Goal: Find specific page/section: Find specific page/section

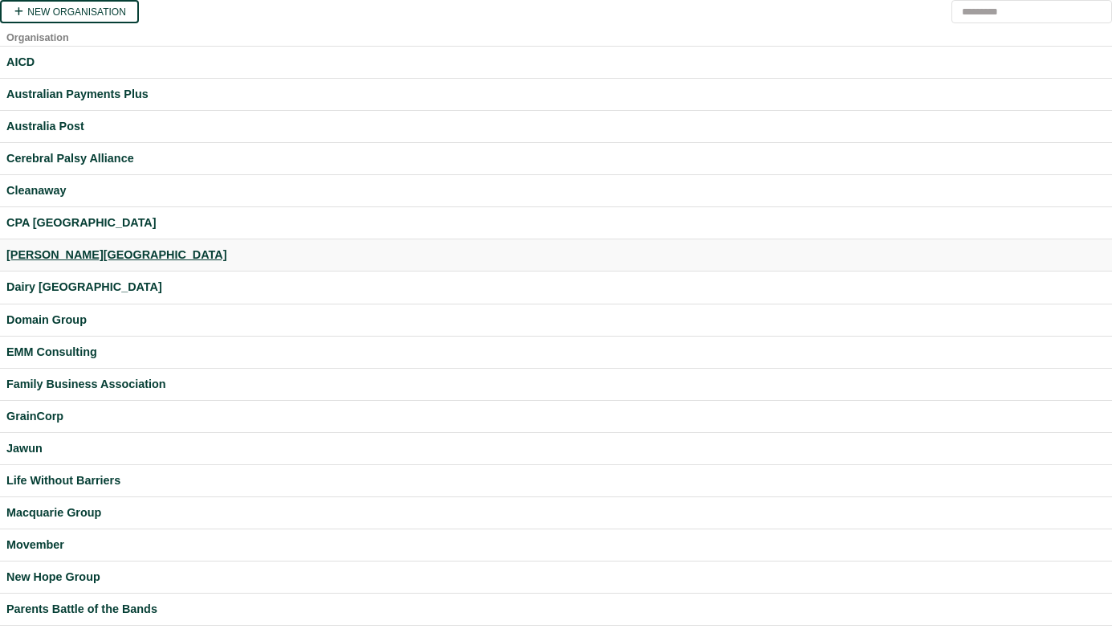
click at [90, 249] on div "Curtin University" at bounding box center [555, 255] width 1099 height 18
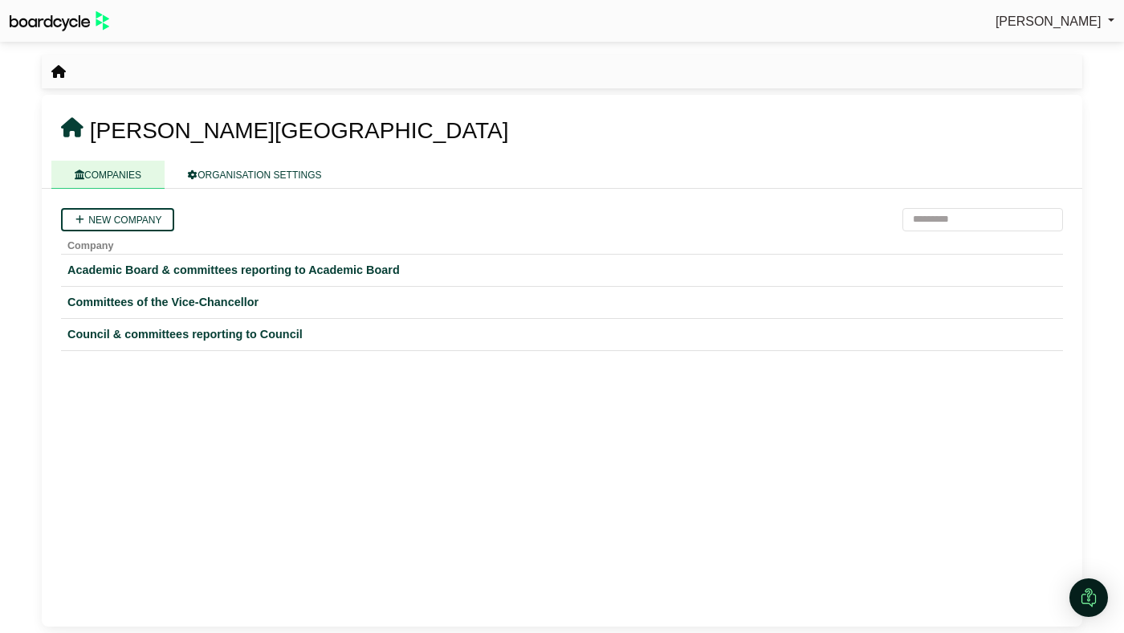
click at [540, 423] on div "New company Company Academic Board & committees reporting to Academic Board Com…" at bounding box center [562, 408] width 1041 height 438
click at [234, 300] on div "Committees of the Vice-Chancellor" at bounding box center [561, 302] width 989 height 18
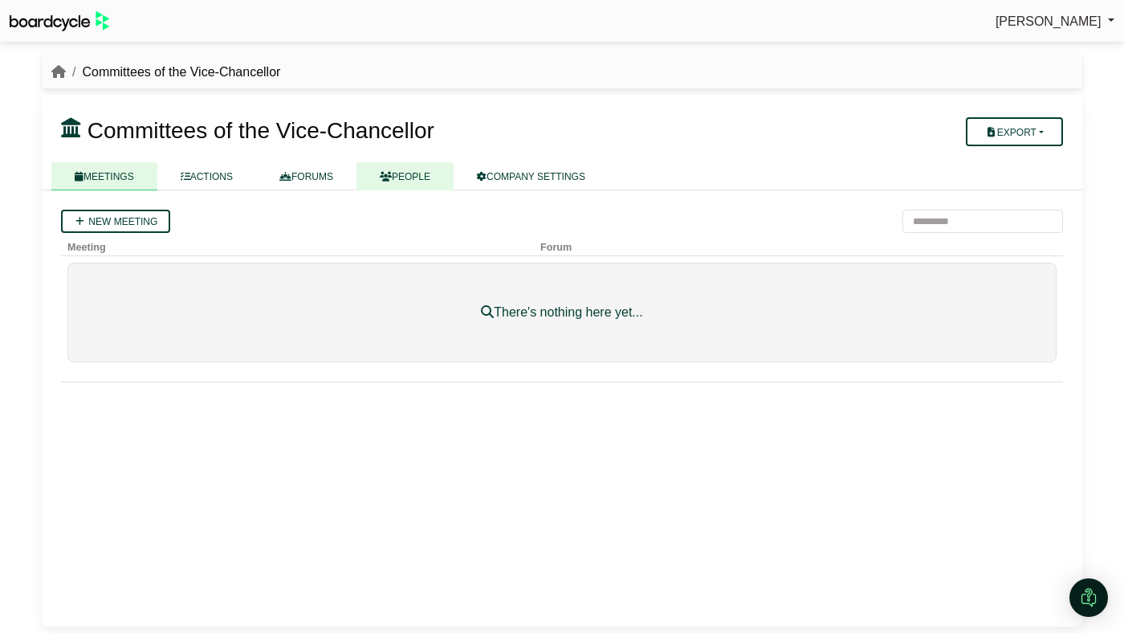
click at [404, 182] on link "PEOPLE" at bounding box center [405, 176] width 97 height 28
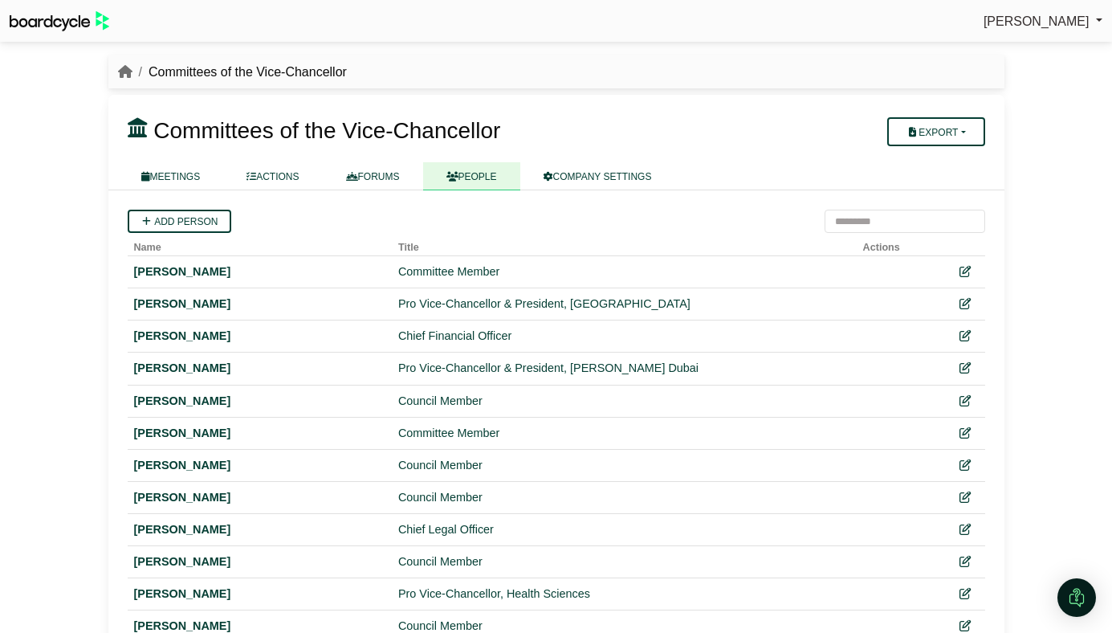
click at [393, 126] on span "Committees of the Vice-Chancellor" at bounding box center [326, 130] width 347 height 25
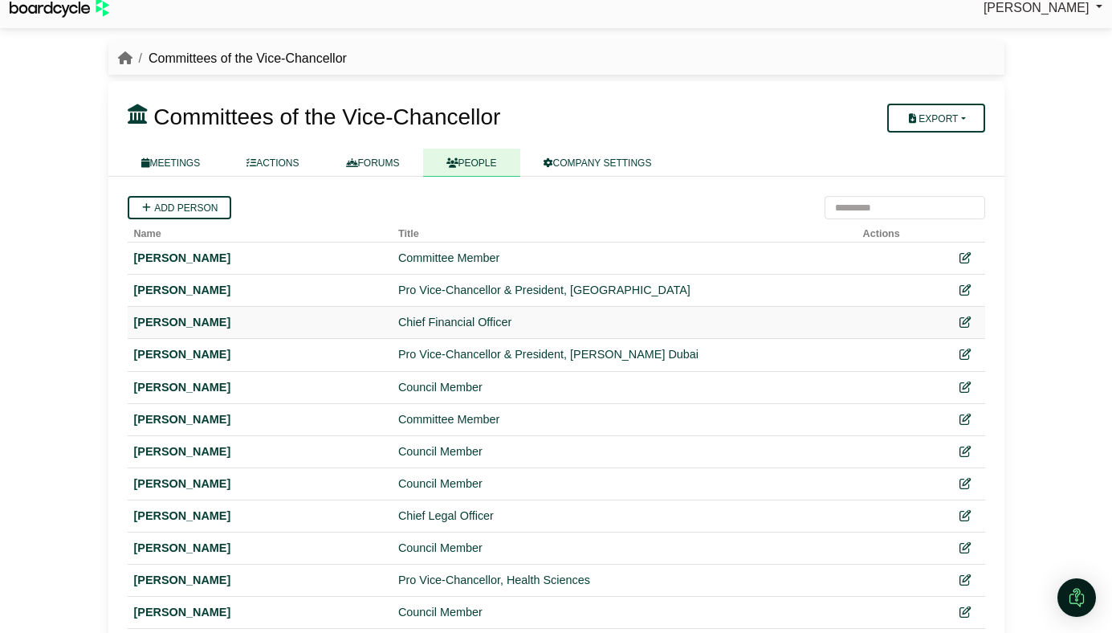
scroll to position [15, 0]
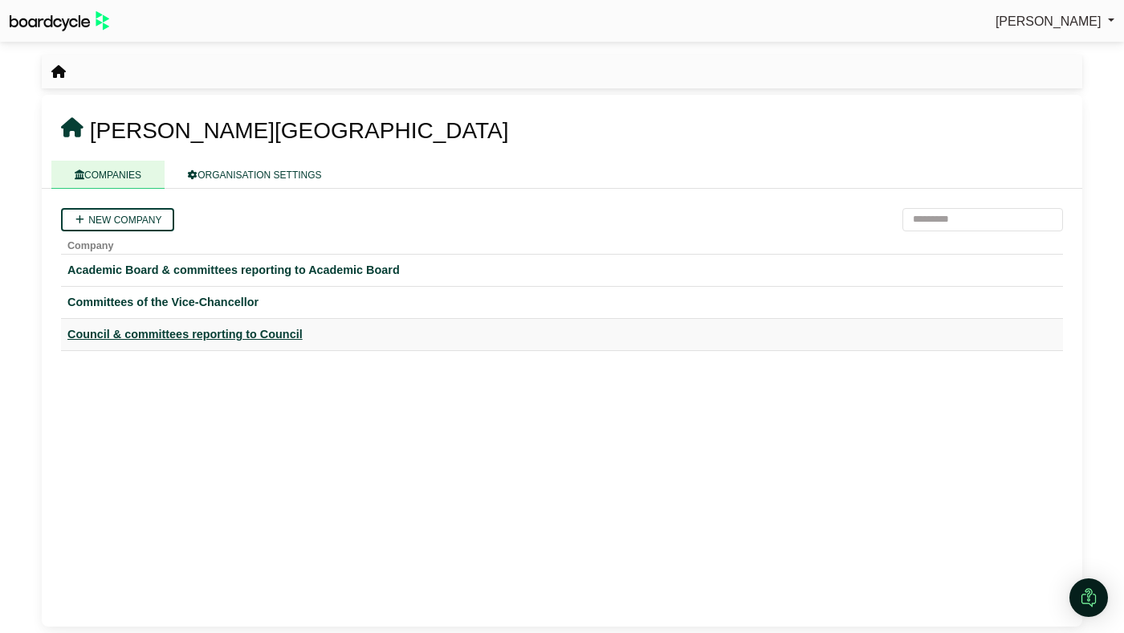
click at [248, 327] on div "Council & committees reporting to Council" at bounding box center [561, 334] width 989 height 18
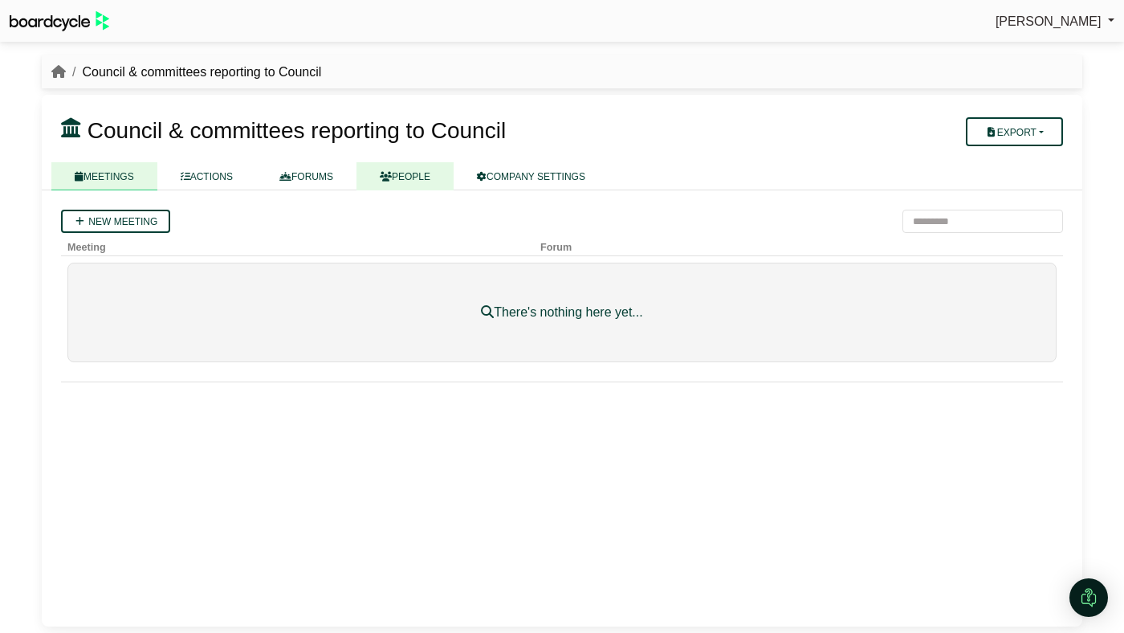
click at [414, 173] on link "PEOPLE" at bounding box center [405, 176] width 97 height 28
